Goal: Information Seeking & Learning: Learn about a topic

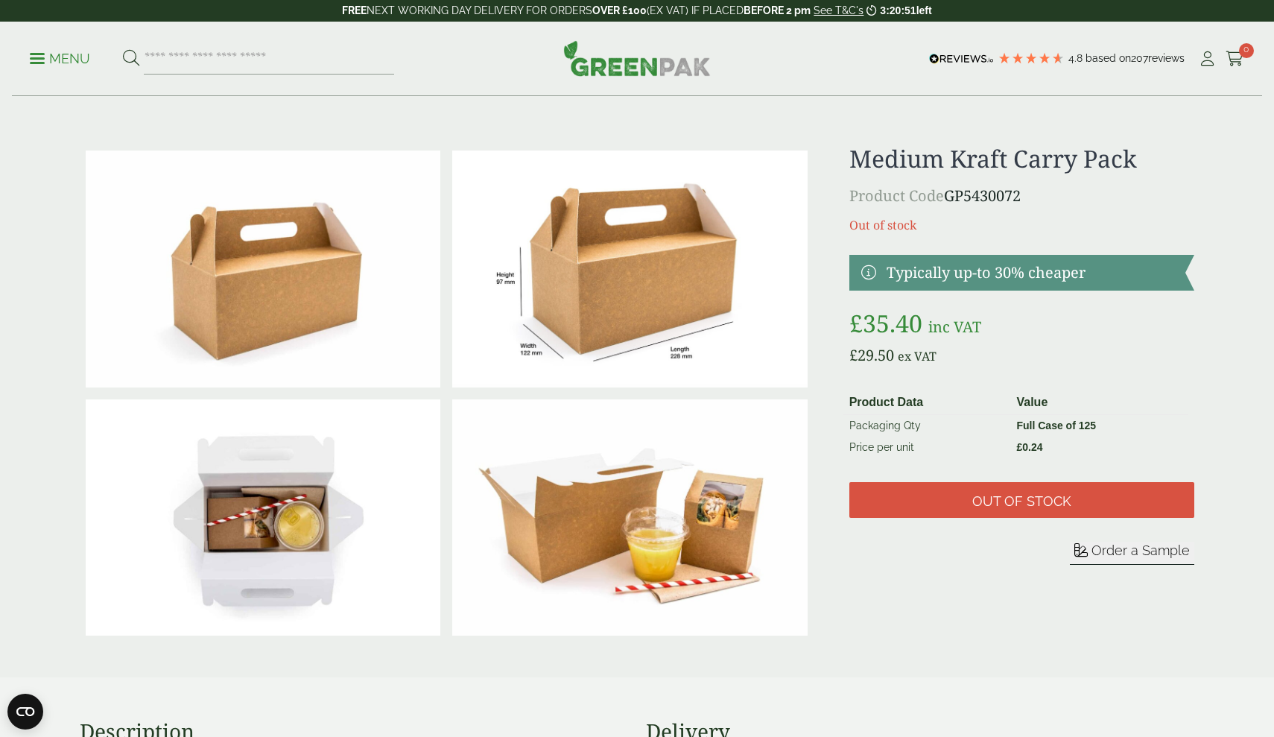
click at [39, 56] on p "Menu" at bounding box center [60, 59] width 60 height 18
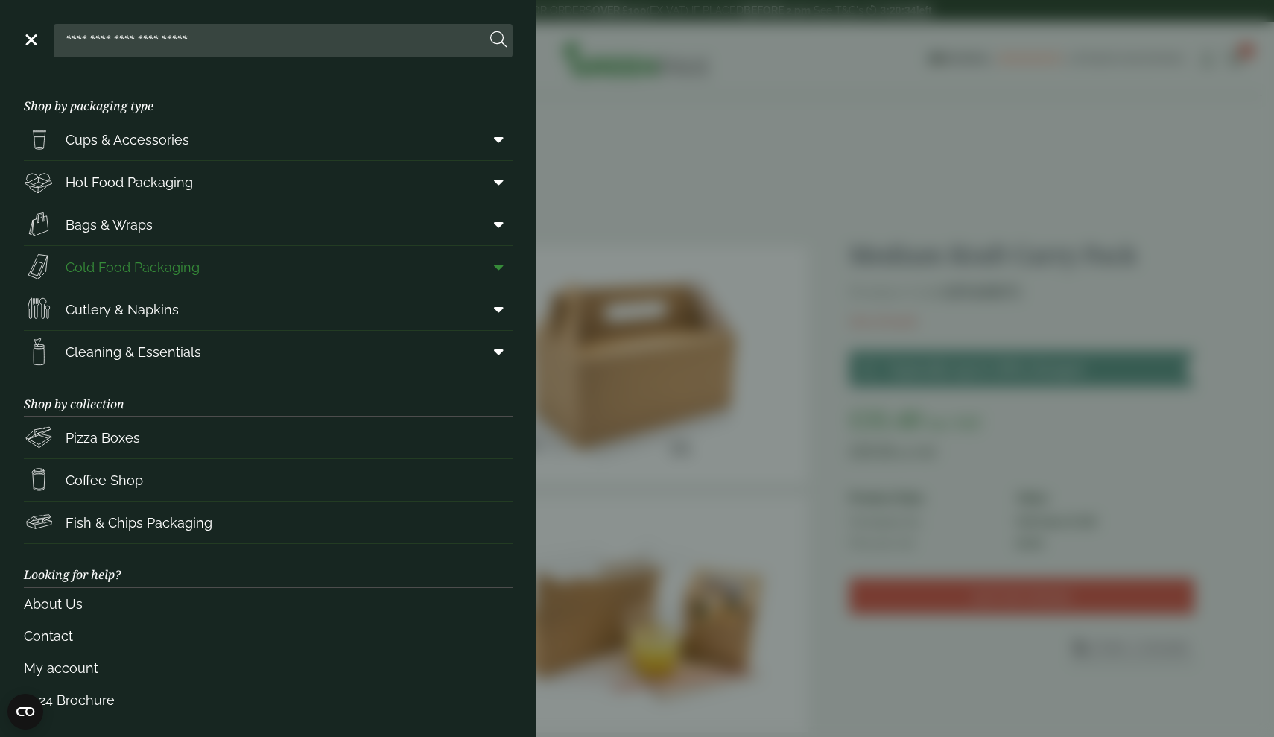
click at [146, 268] on span "Cold Food Packaging" at bounding box center [133, 267] width 134 height 20
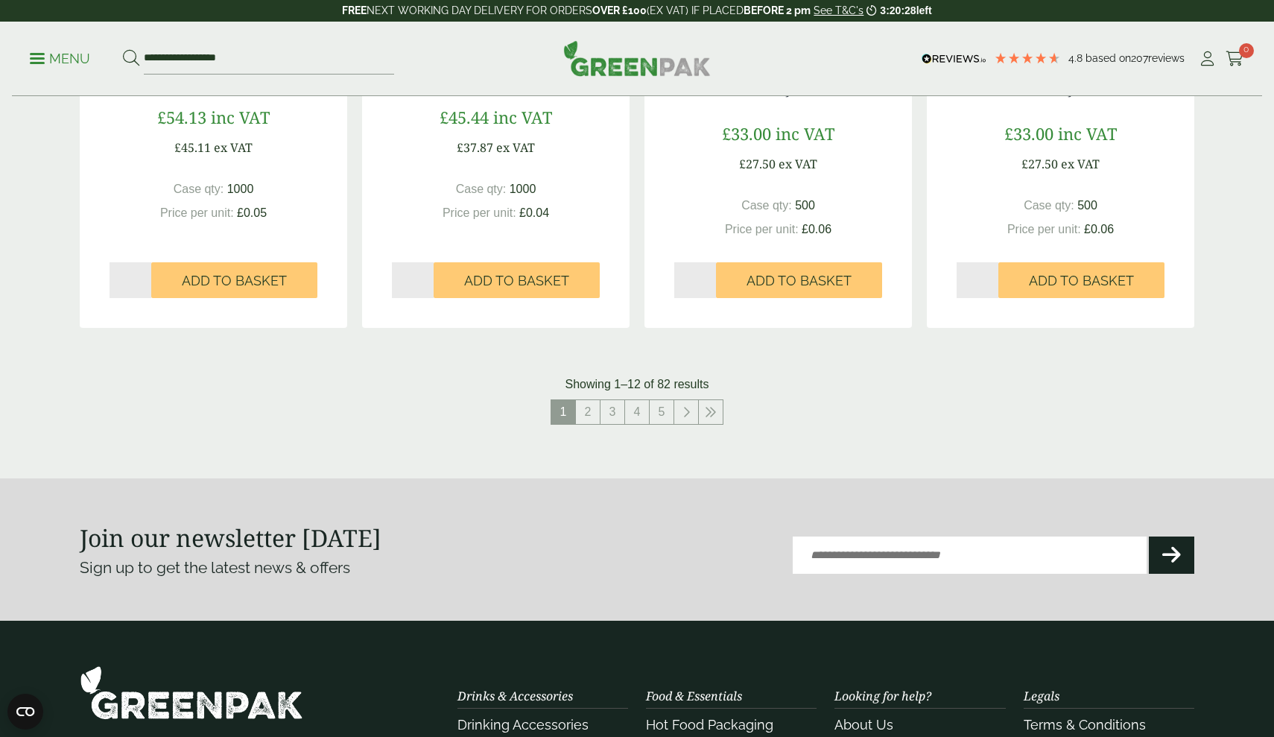
scroll to position [1643, 0]
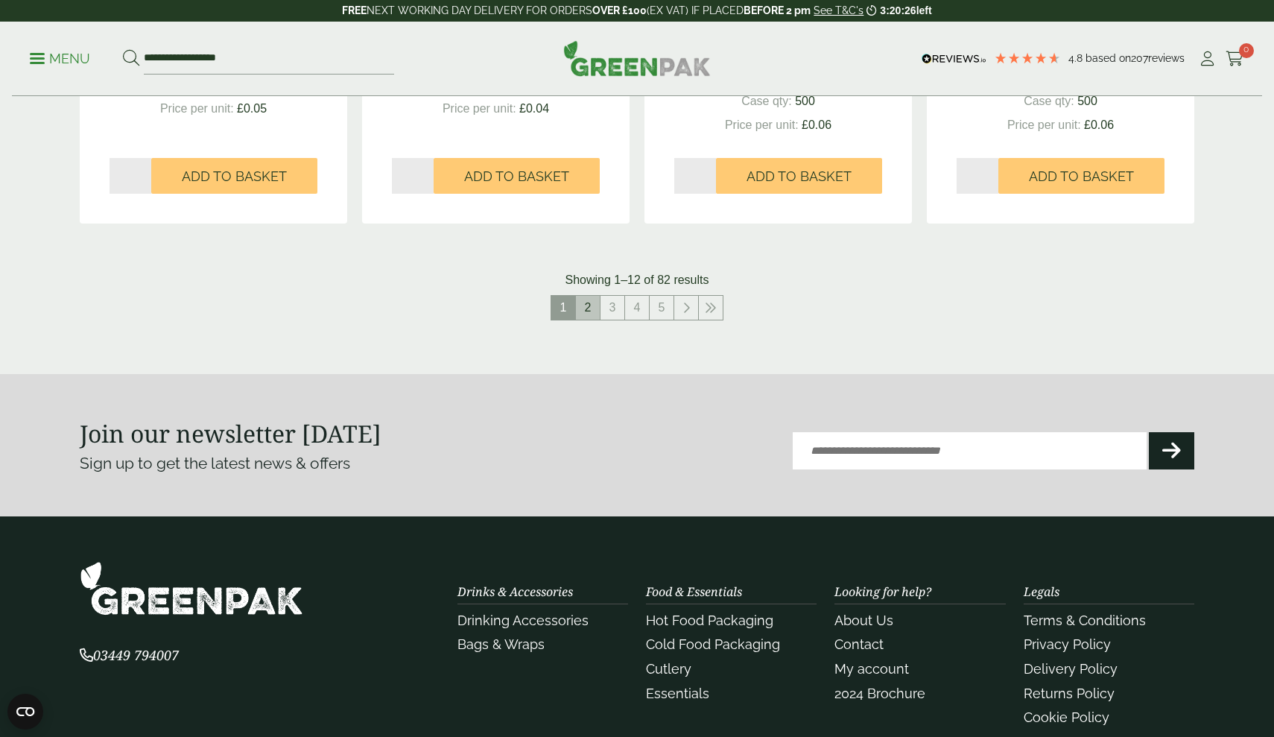
click at [587, 304] on link "2" at bounding box center [588, 308] width 24 height 24
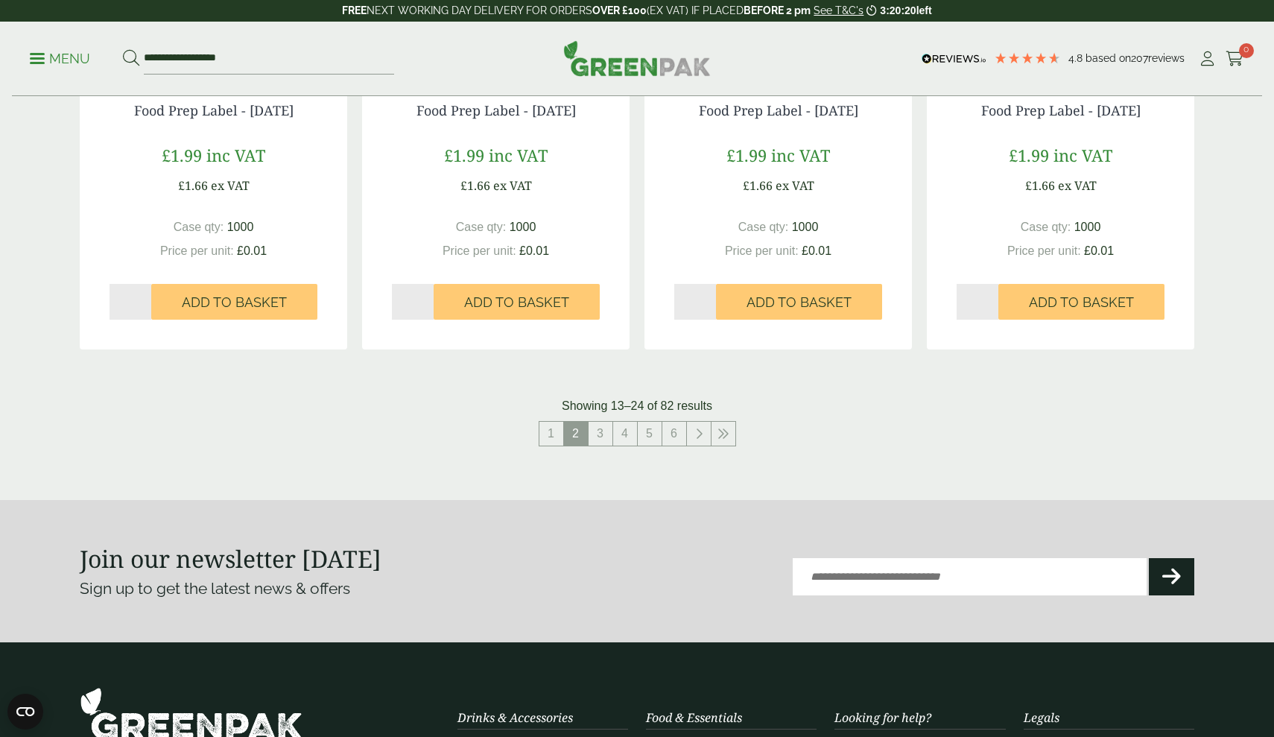
scroll to position [1562, 0]
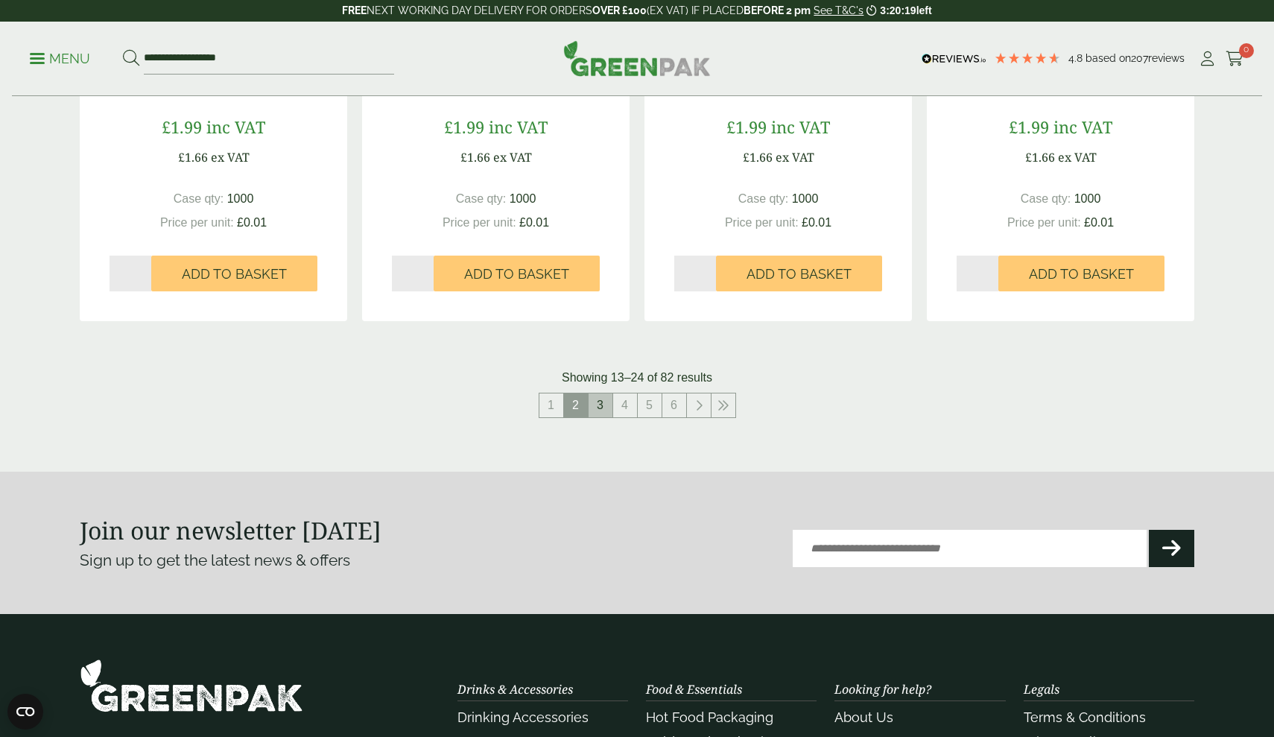
click at [601, 404] on link "3" at bounding box center [601, 406] width 24 height 24
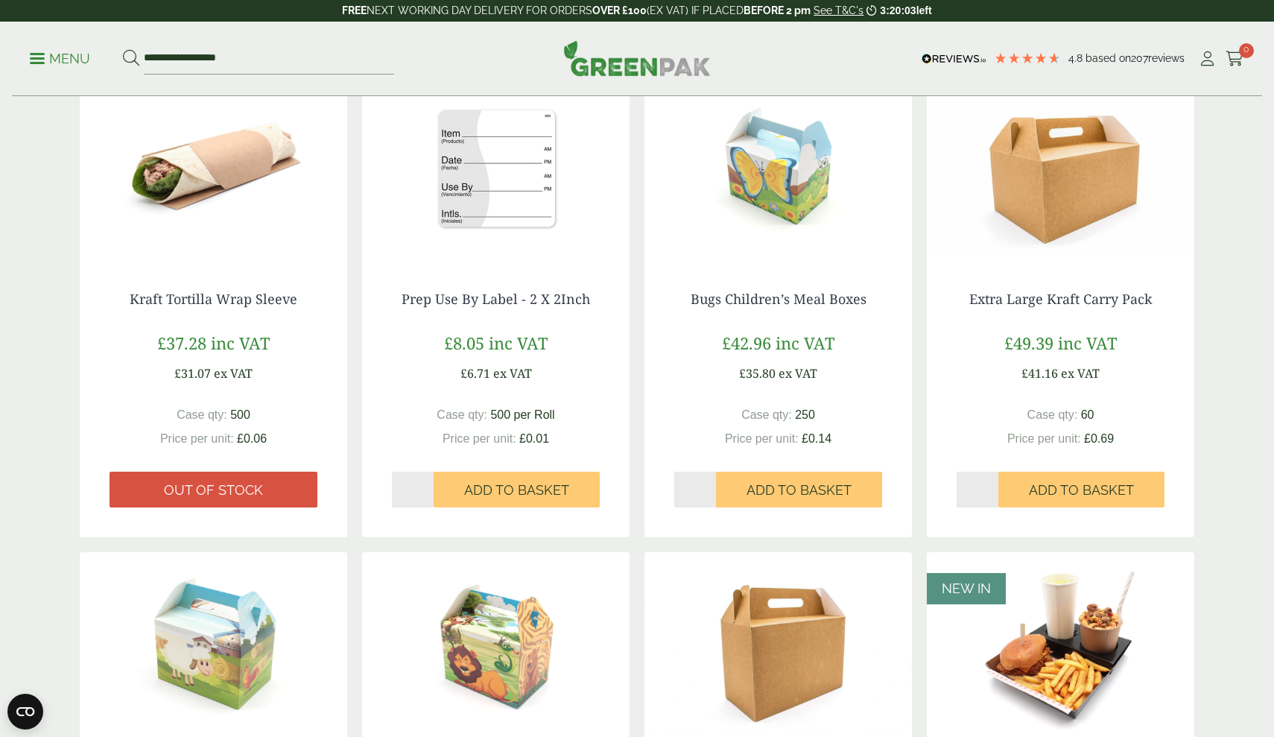
scroll to position [795, 0]
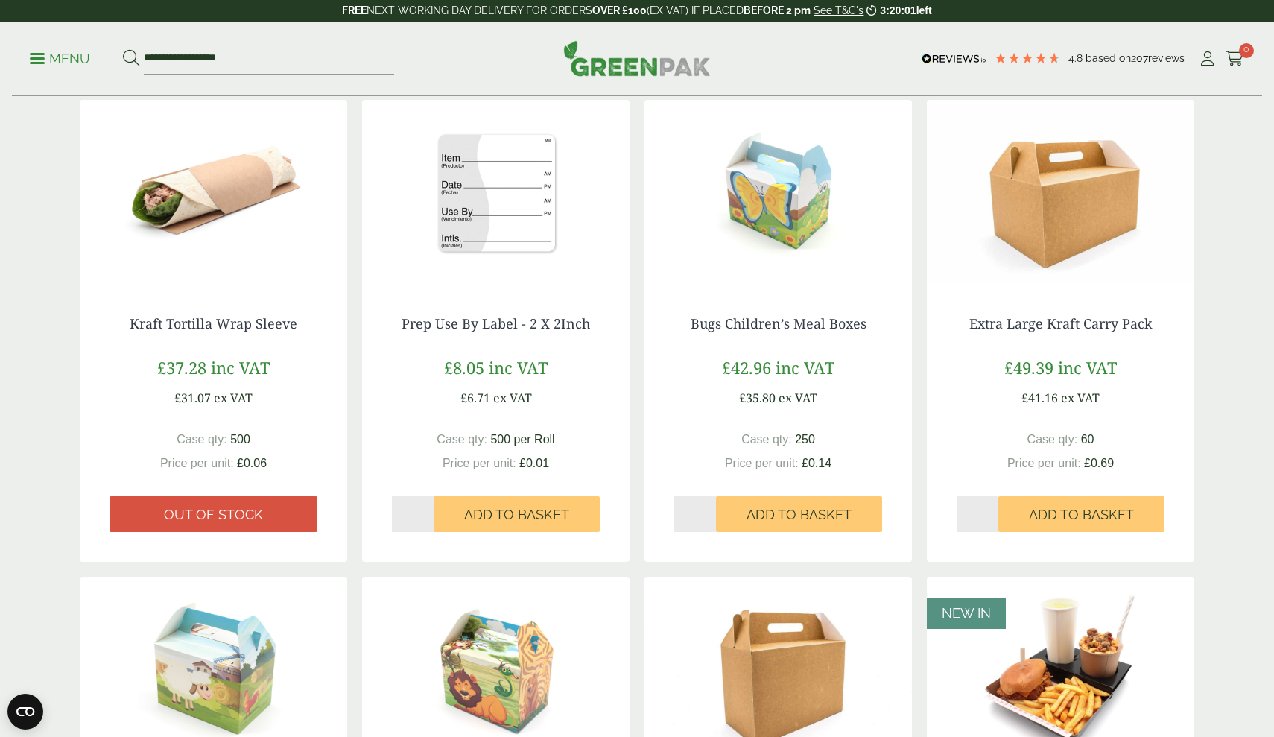
click at [1042, 212] on img at bounding box center [1061, 193] width 268 height 186
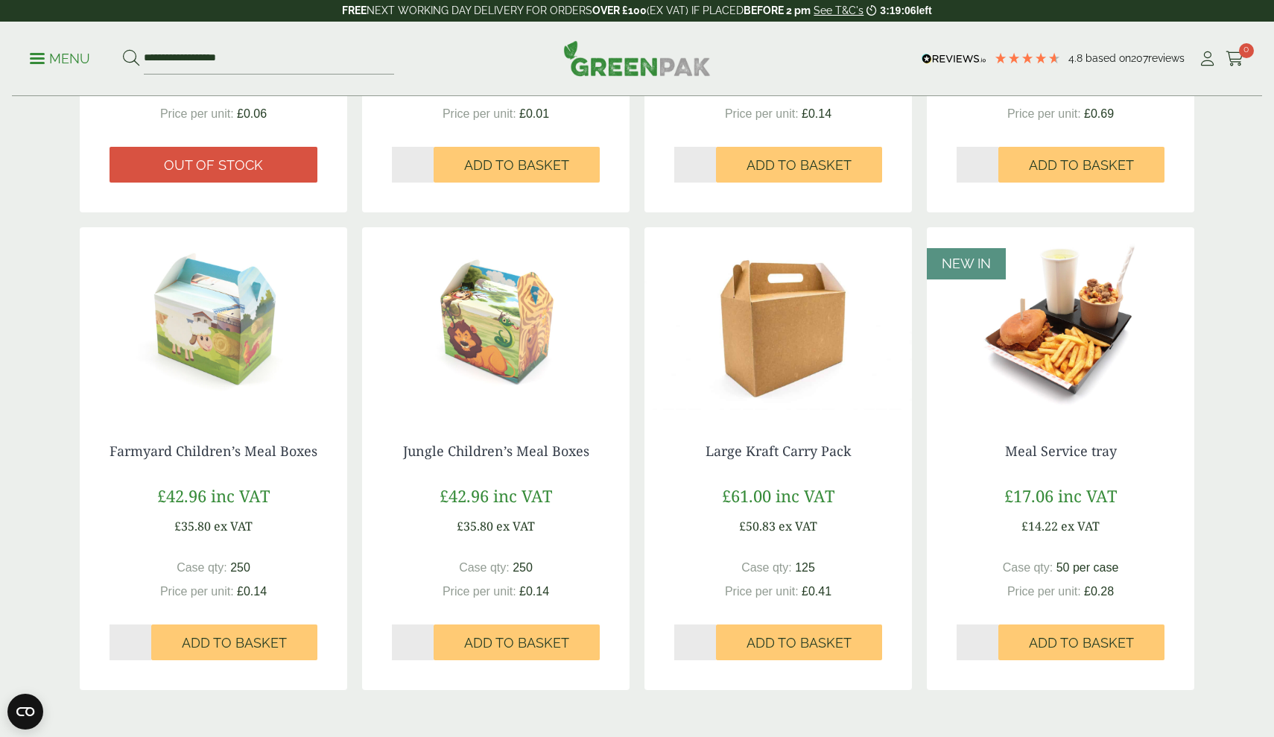
scroll to position [1152, 0]
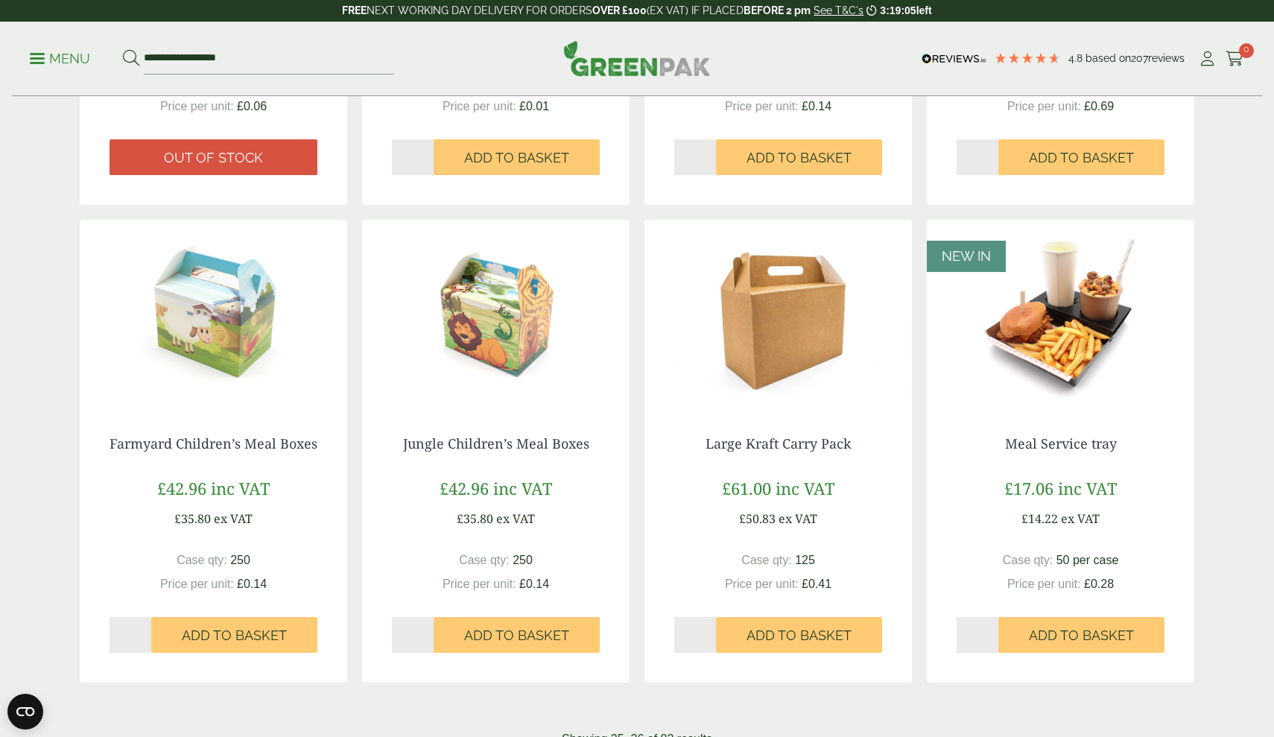
click at [753, 390] on img at bounding box center [779, 313] width 268 height 186
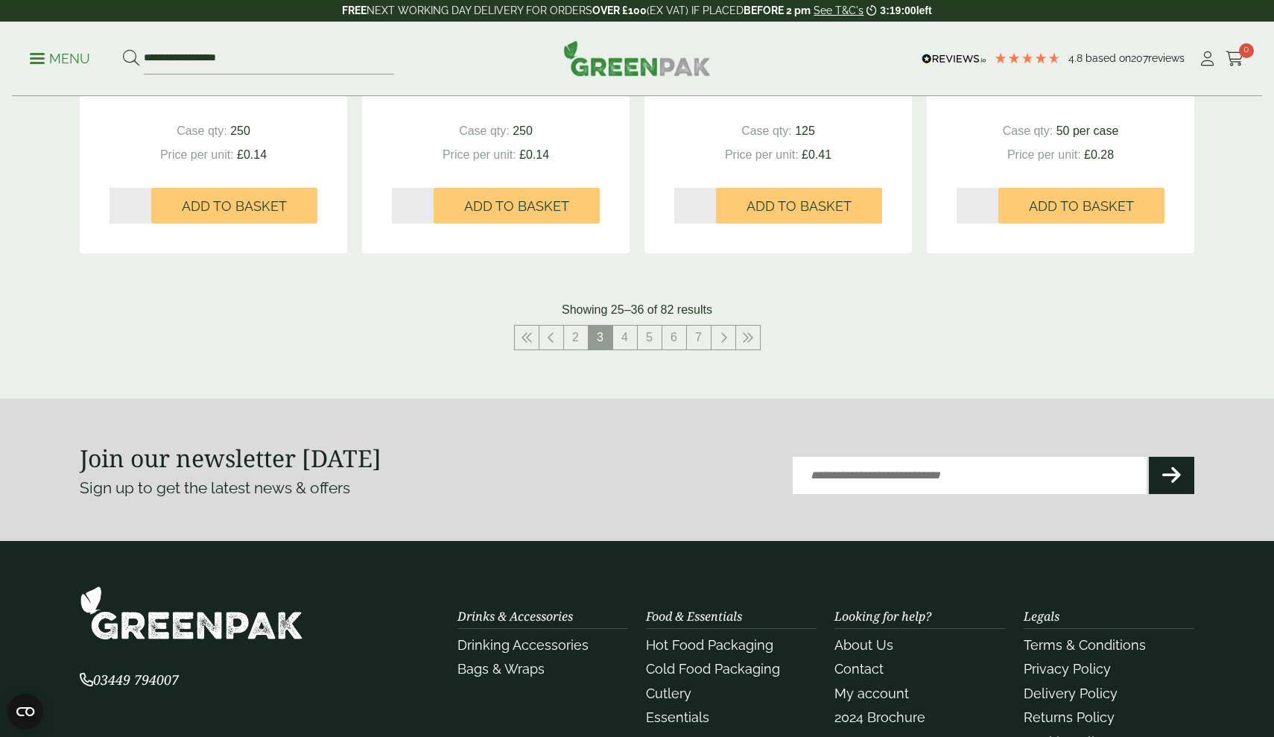
scroll to position [1590, 0]
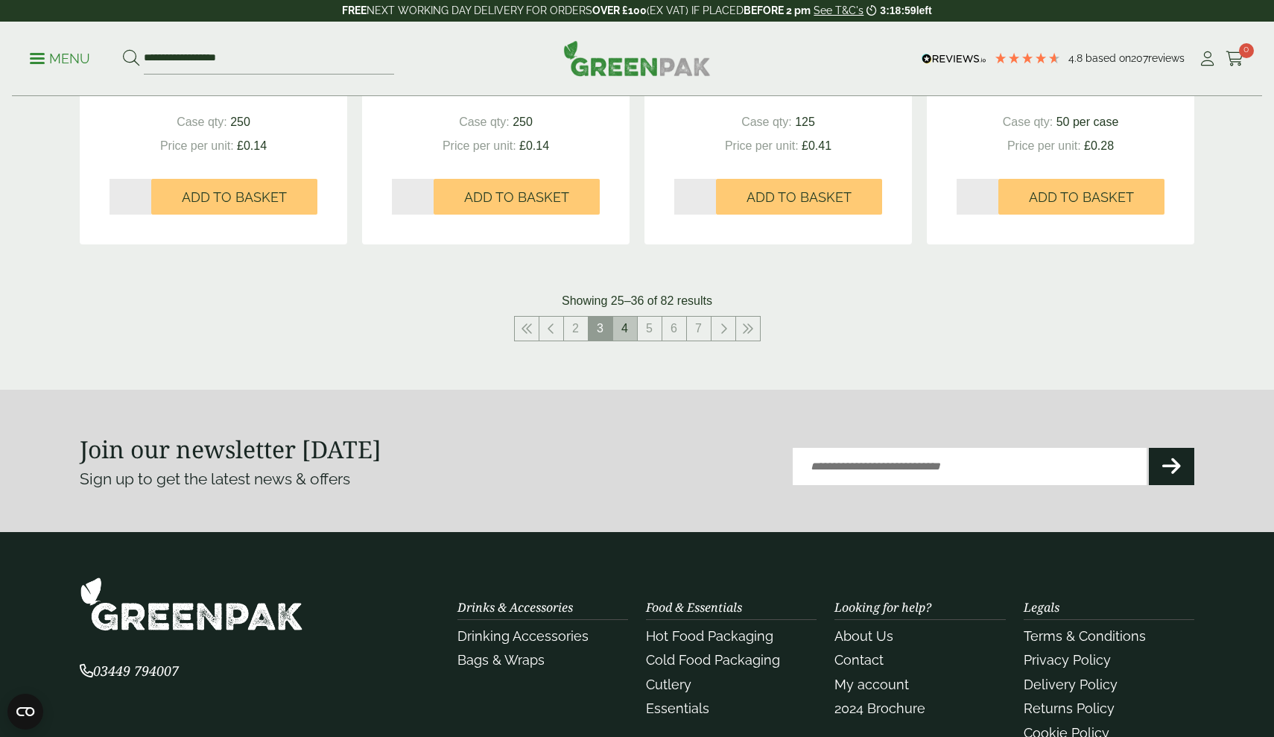
click at [627, 322] on link "4" at bounding box center [625, 329] width 24 height 24
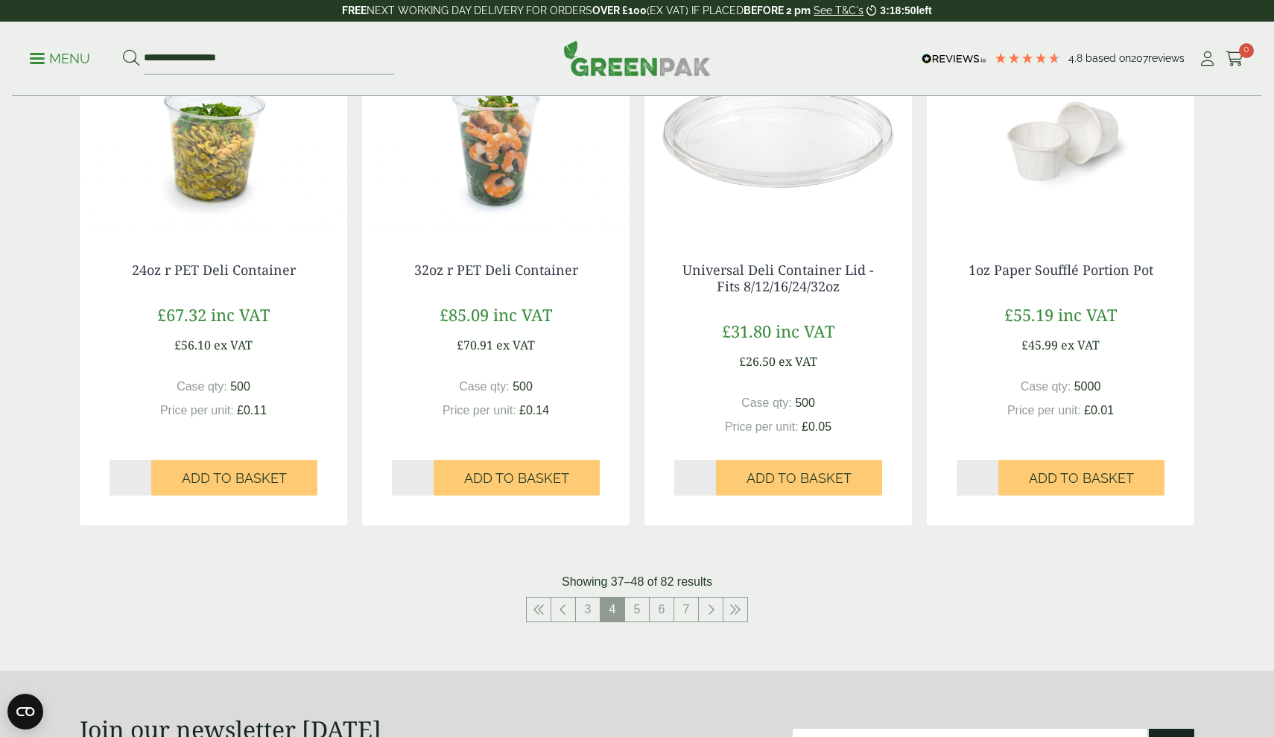
scroll to position [1359, 0]
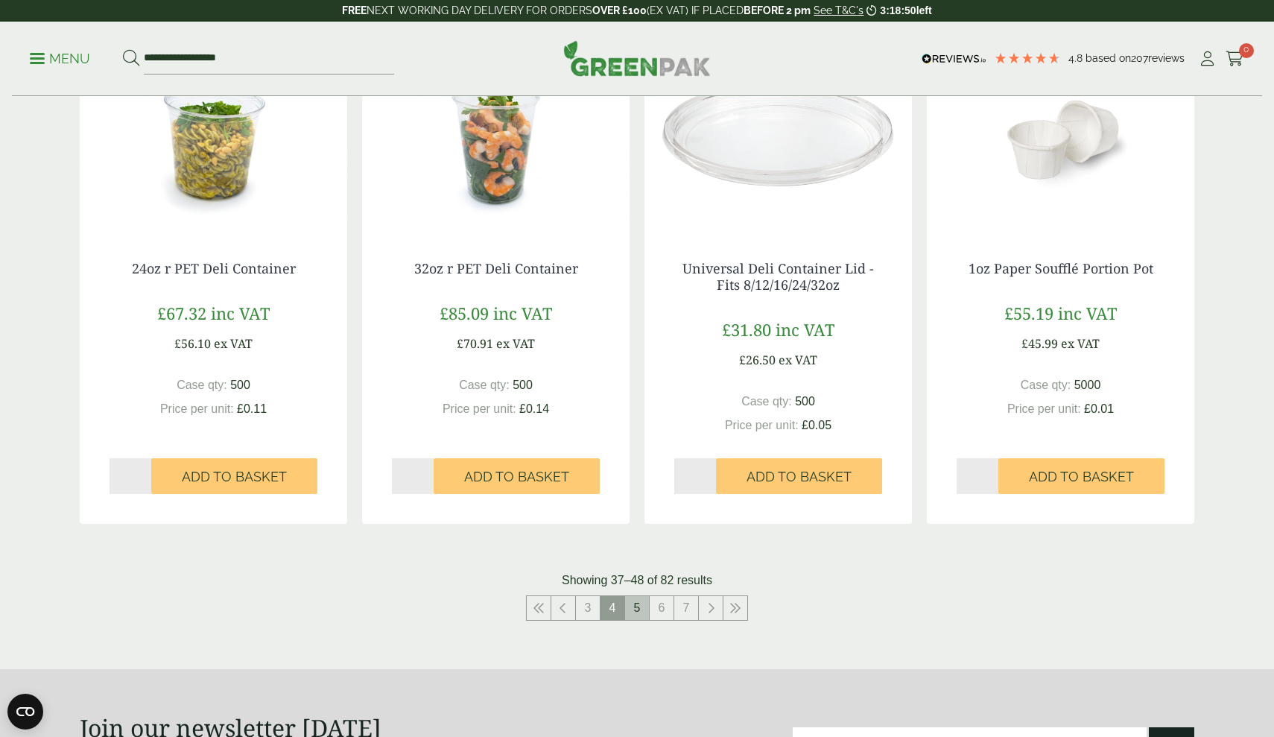
click at [633, 596] on link "5" at bounding box center [637, 608] width 24 height 24
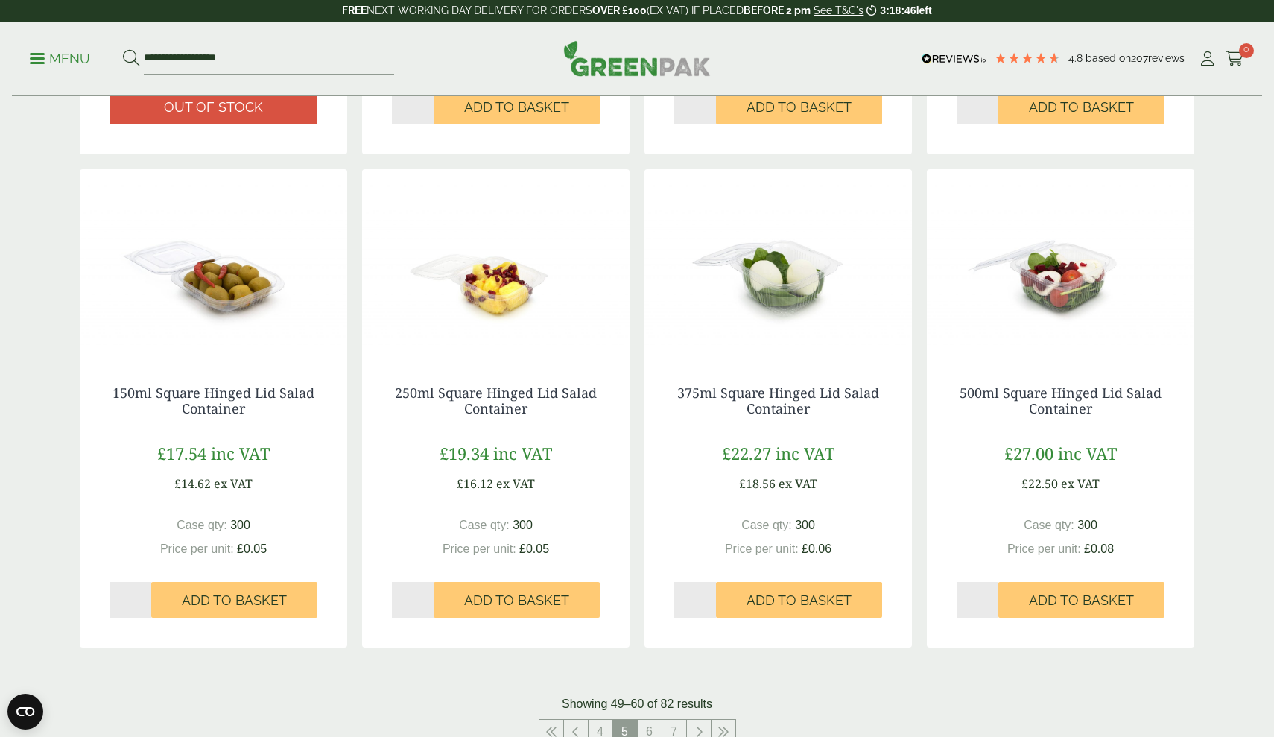
scroll to position [1245, 0]
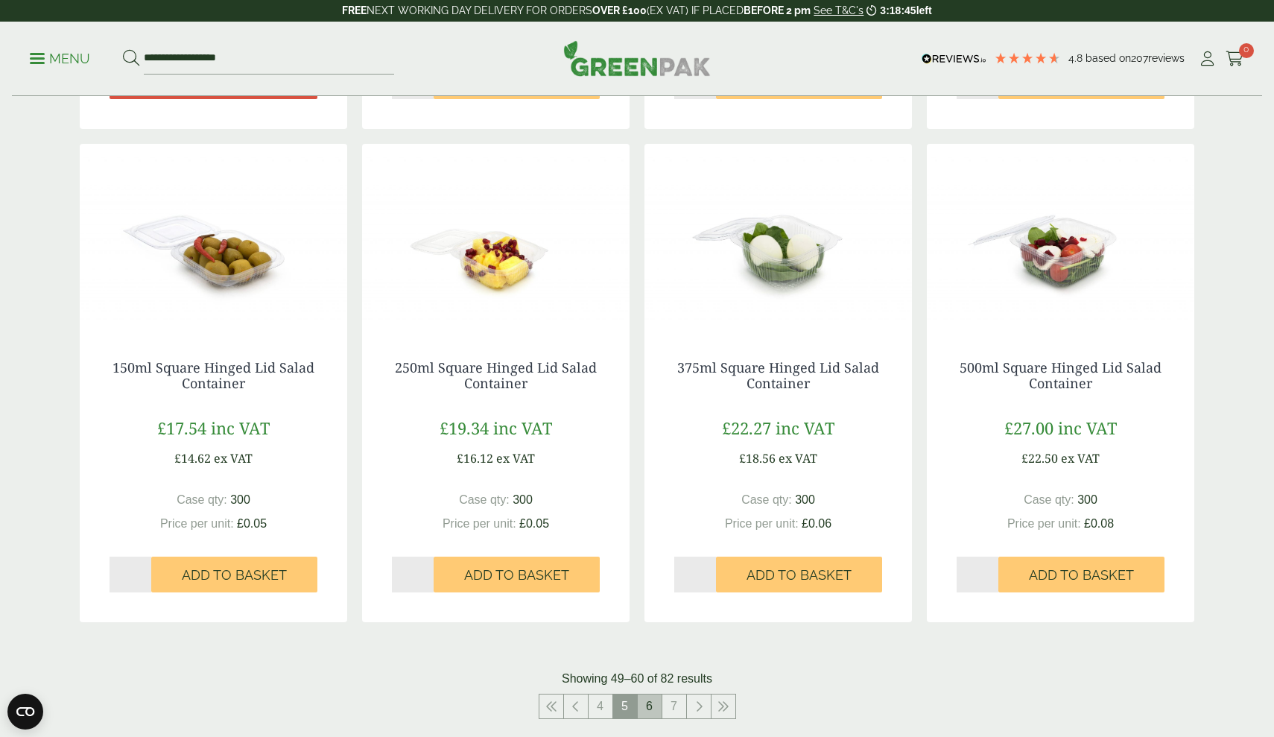
click at [660, 698] on link "6" at bounding box center [650, 707] width 24 height 24
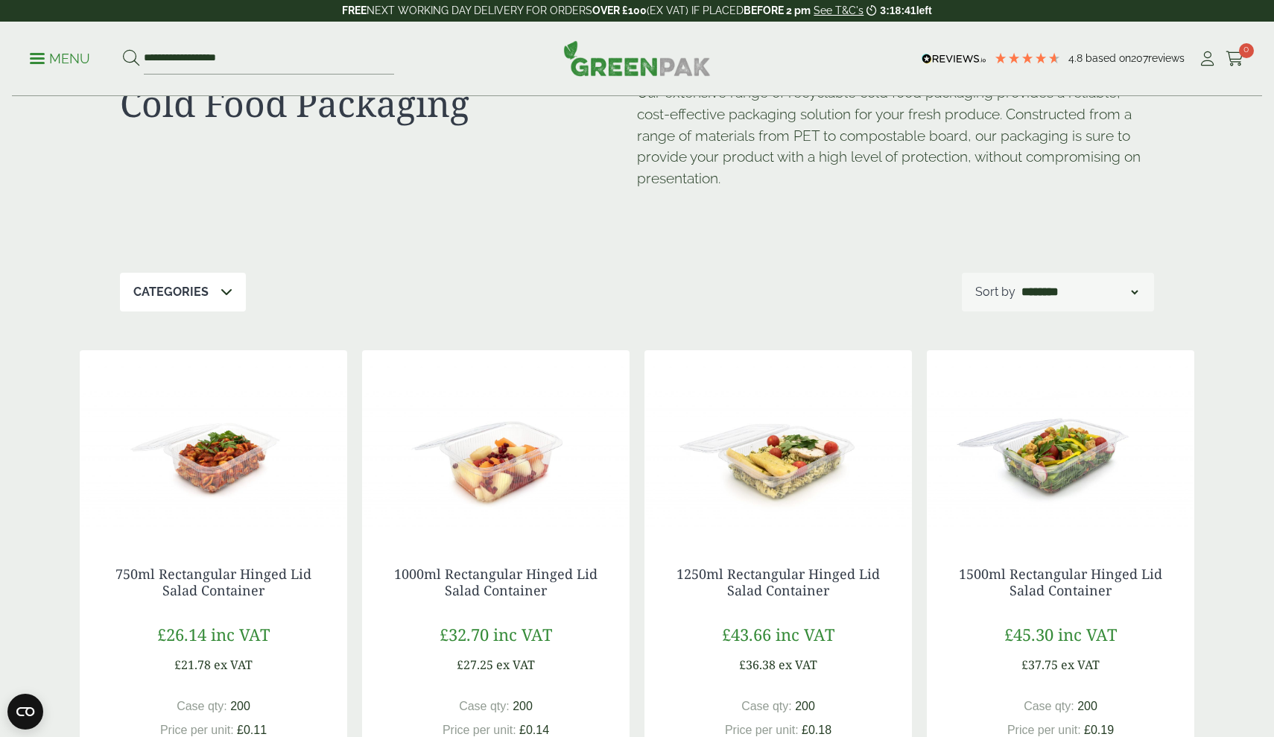
scroll to position [66, 0]
click at [226, 284] on span at bounding box center [227, 293] width 12 height 18
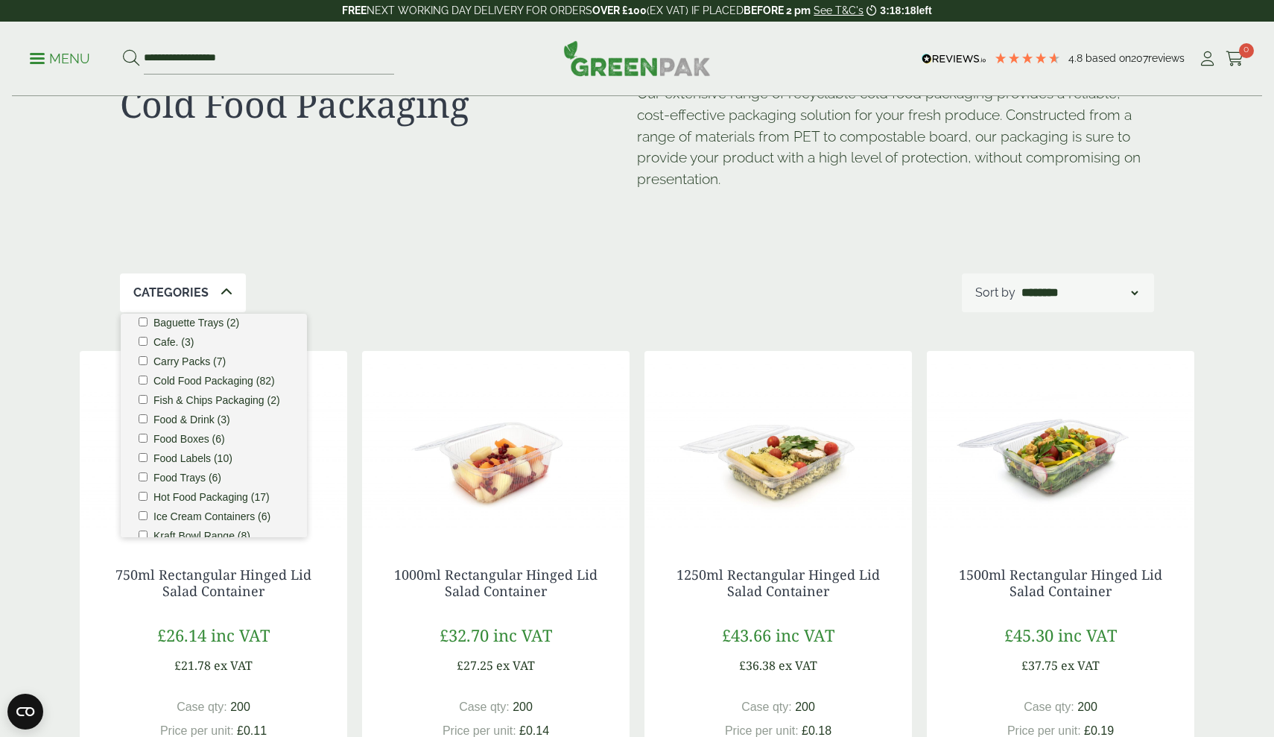
scroll to position [0, 0]
click at [236, 409] on label "Cold Food Packaging (82)" at bounding box center [214, 414] width 121 height 10
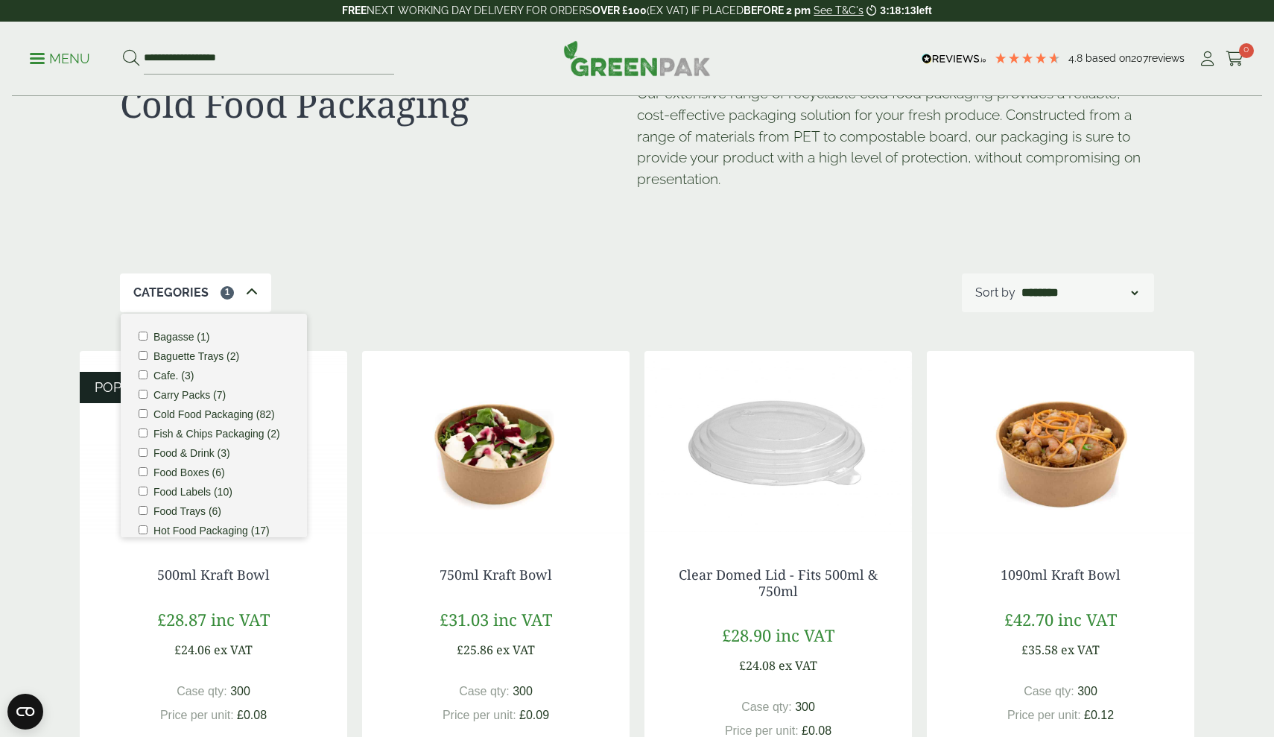
click at [164, 409] on label "Cold Food Packaging (82)" at bounding box center [214, 414] width 121 height 10
click at [223, 286] on icon at bounding box center [227, 292] width 12 height 12
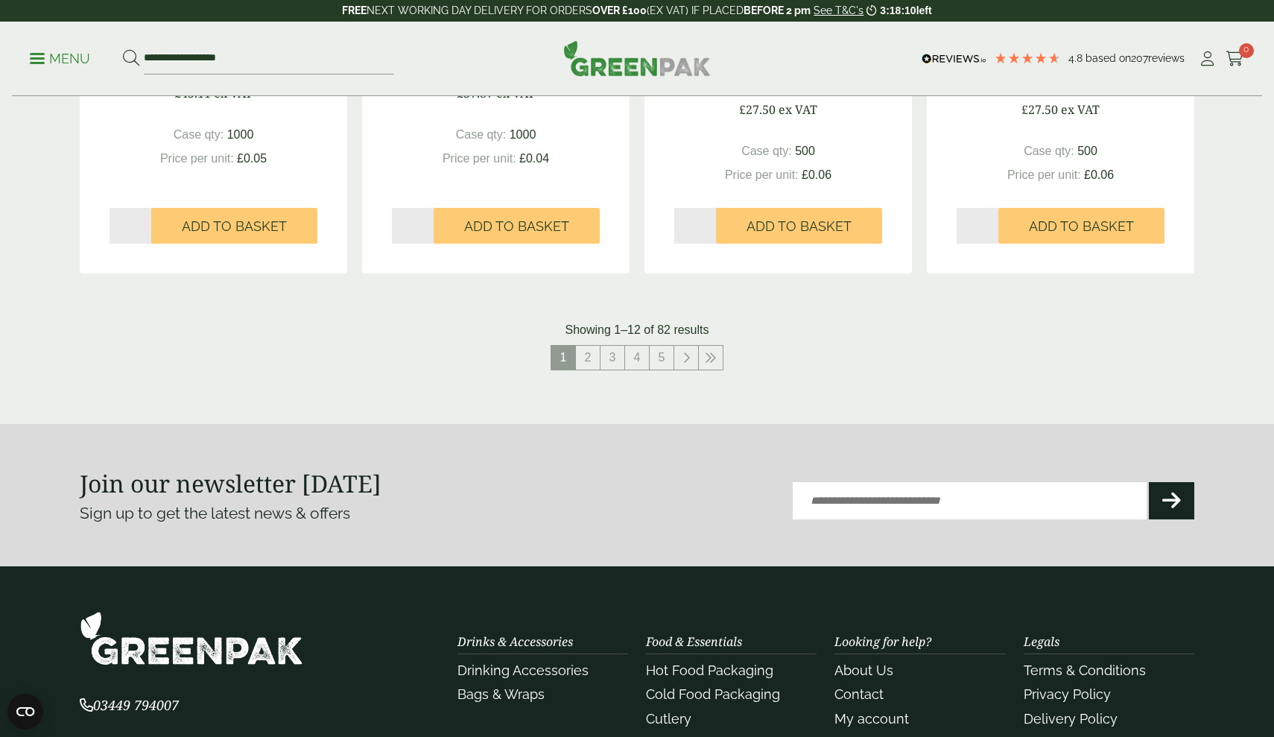
scroll to position [1792, 0]
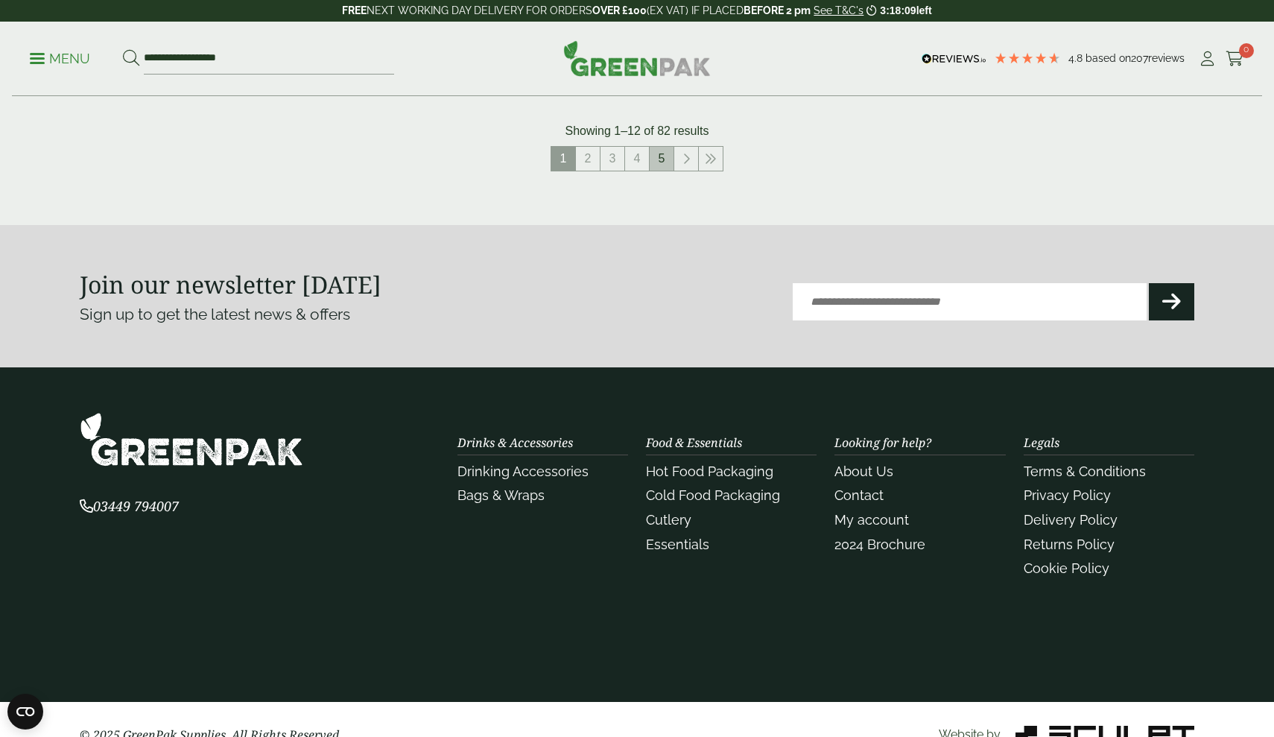
click at [667, 151] on link "5" at bounding box center [662, 159] width 24 height 24
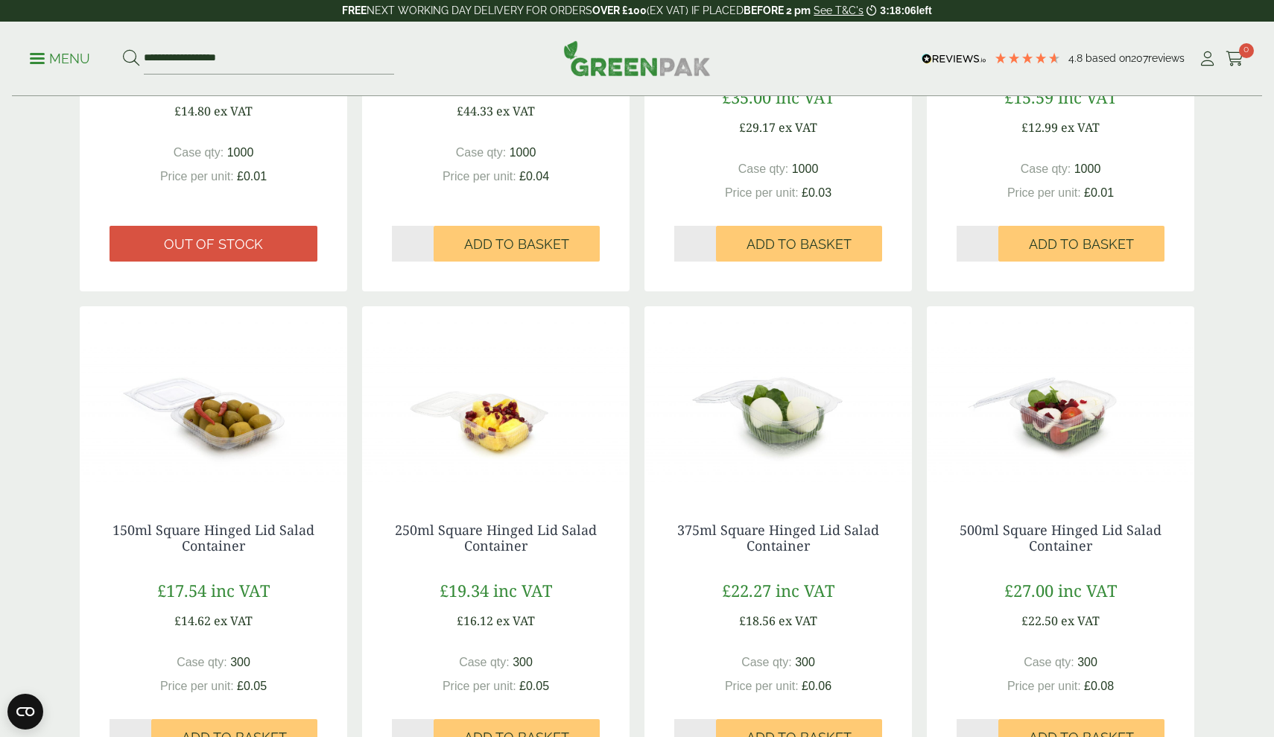
scroll to position [1284, 0]
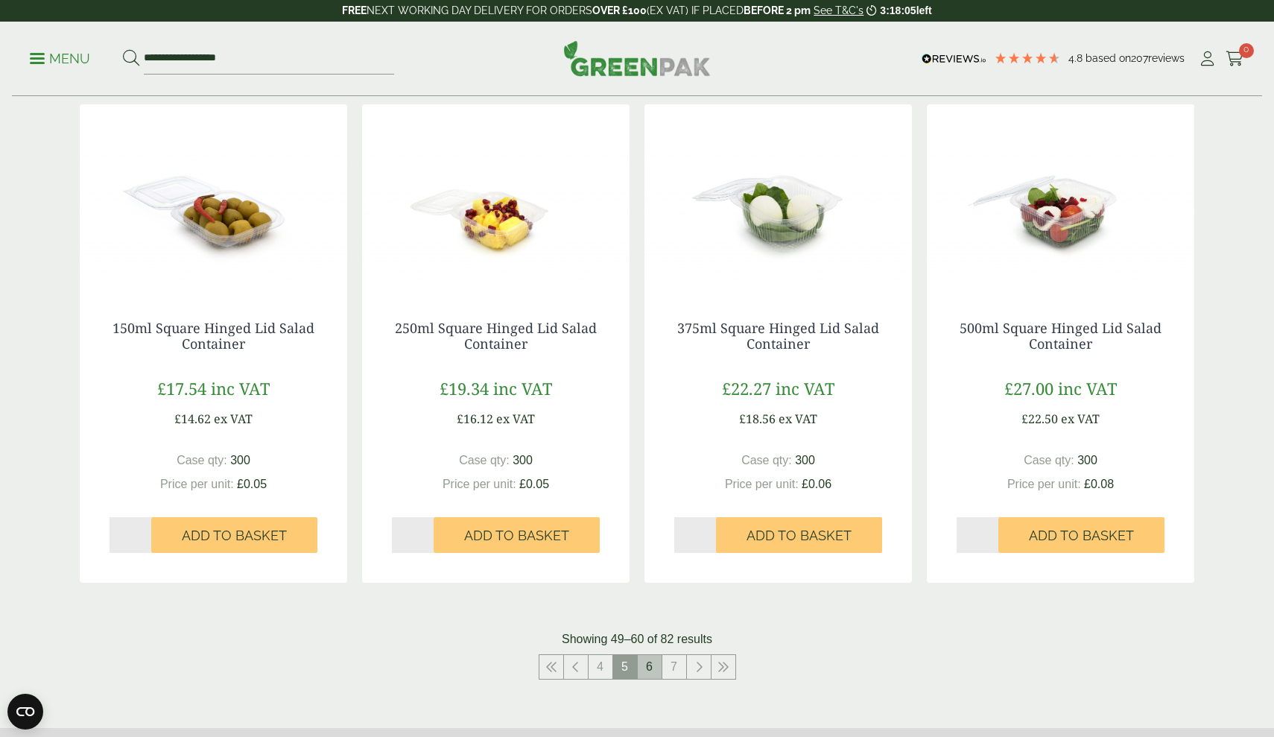
click at [649, 666] on link "6" at bounding box center [650, 667] width 24 height 24
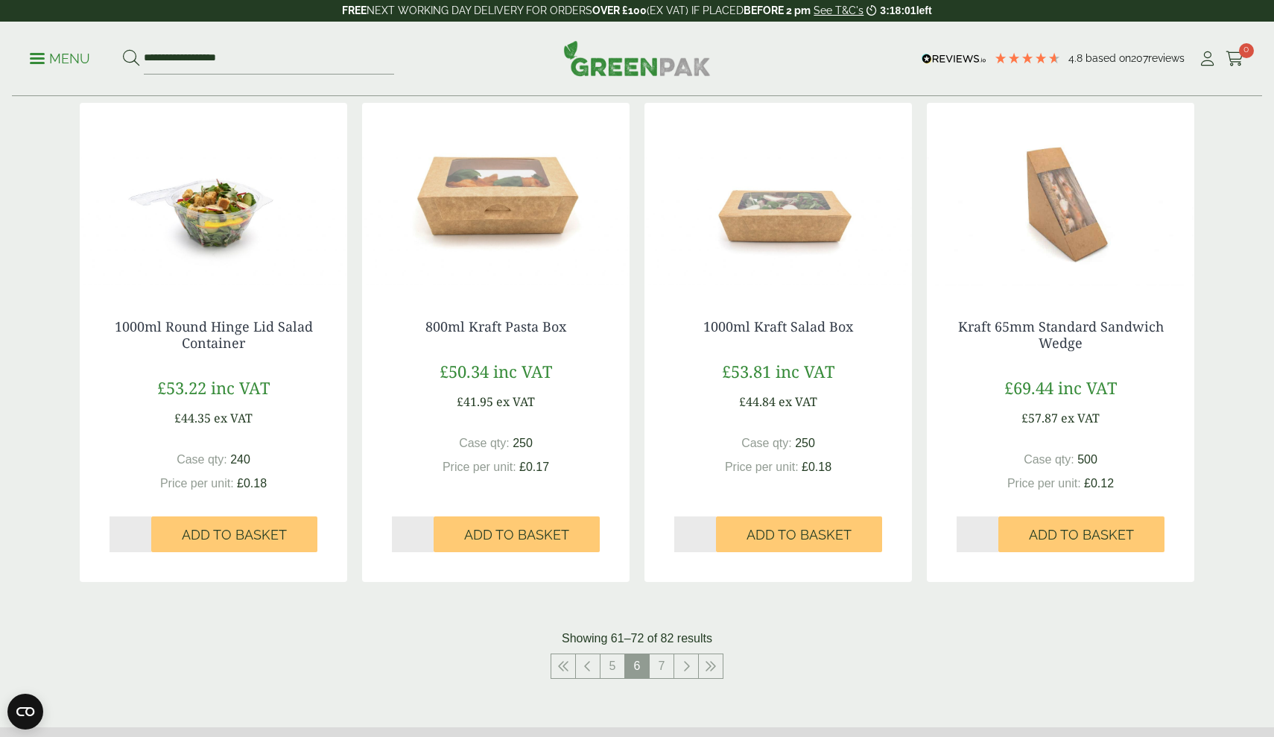
scroll to position [1426, 0]
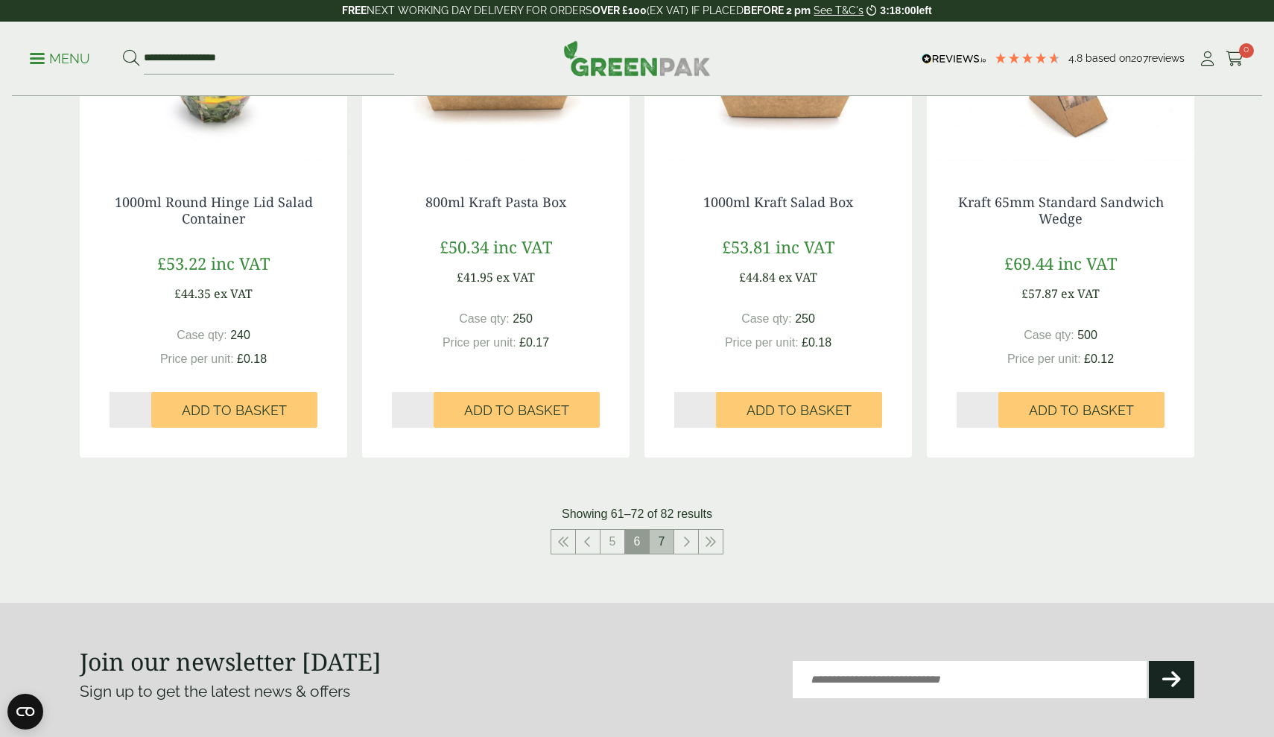
click at [663, 548] on li "7" at bounding box center [662, 541] width 25 height 25
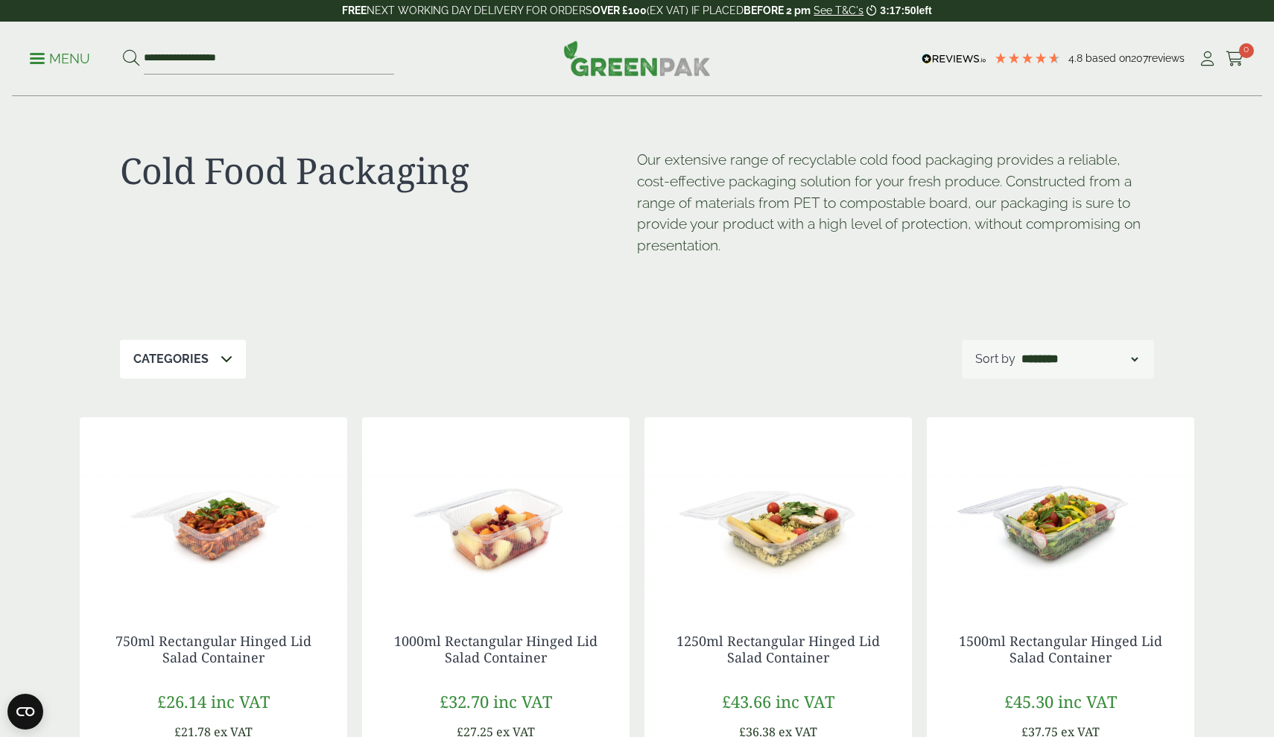
scroll to position [0, 0]
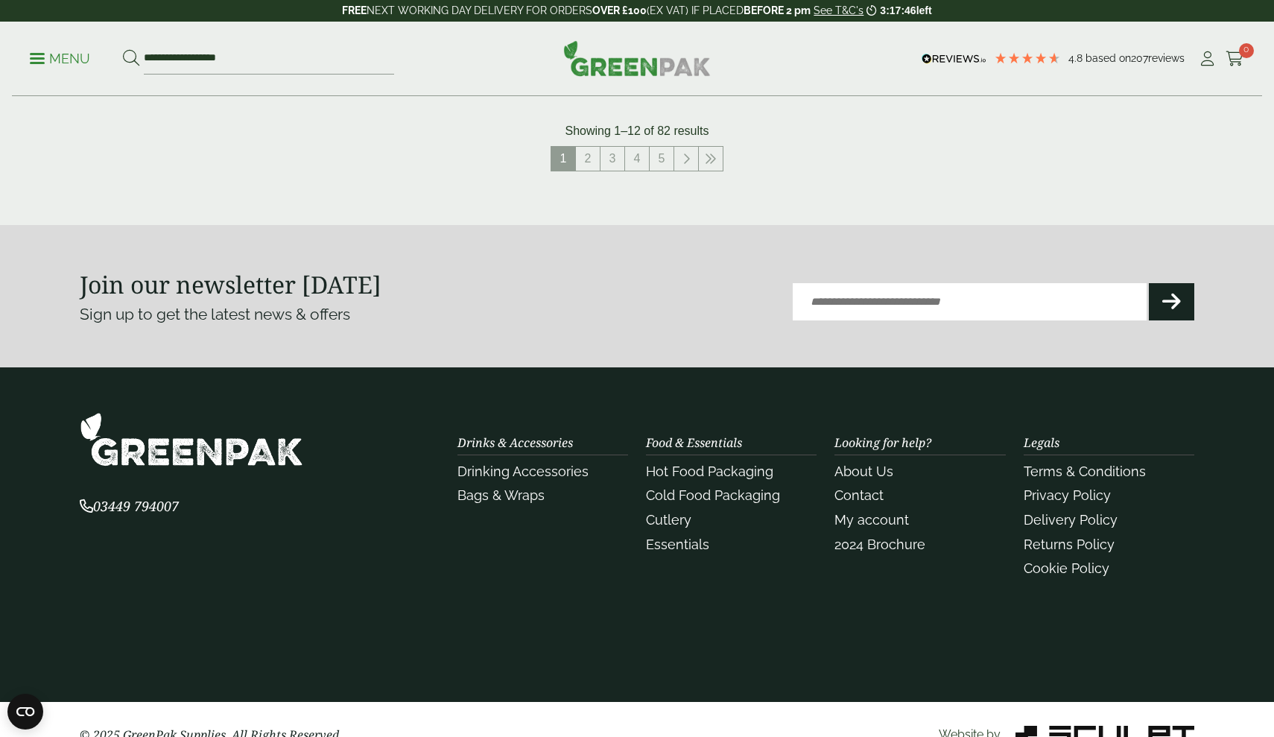
scroll to position [66, 0]
